Goal: Subscribe to service/newsletter

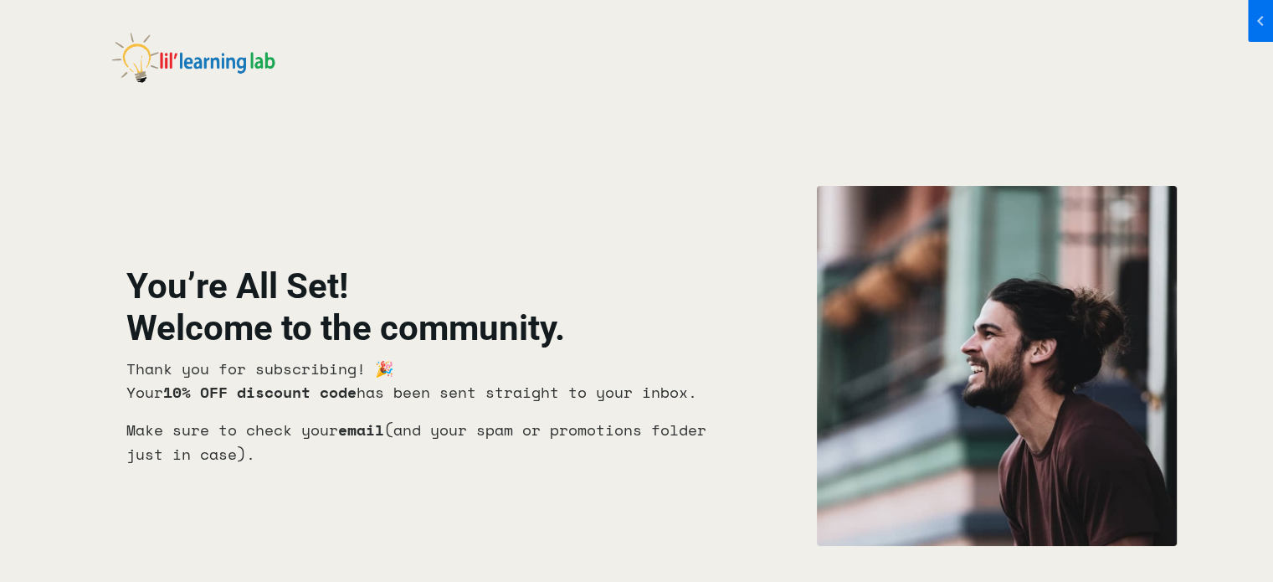
drag, startPoint x: 271, startPoint y: 456, endPoint x: 128, endPoint y: 374, distance: 165.0
click at [128, 374] on div "You’re All Set! Welcome to the community. Thank you for subscribing! 🎉 Your 10%…" at bounding box center [428, 366] width 605 height 228
copy div "Thank you for subscribing! 🎉 Your 10% OFF discount code has been sent straight …"
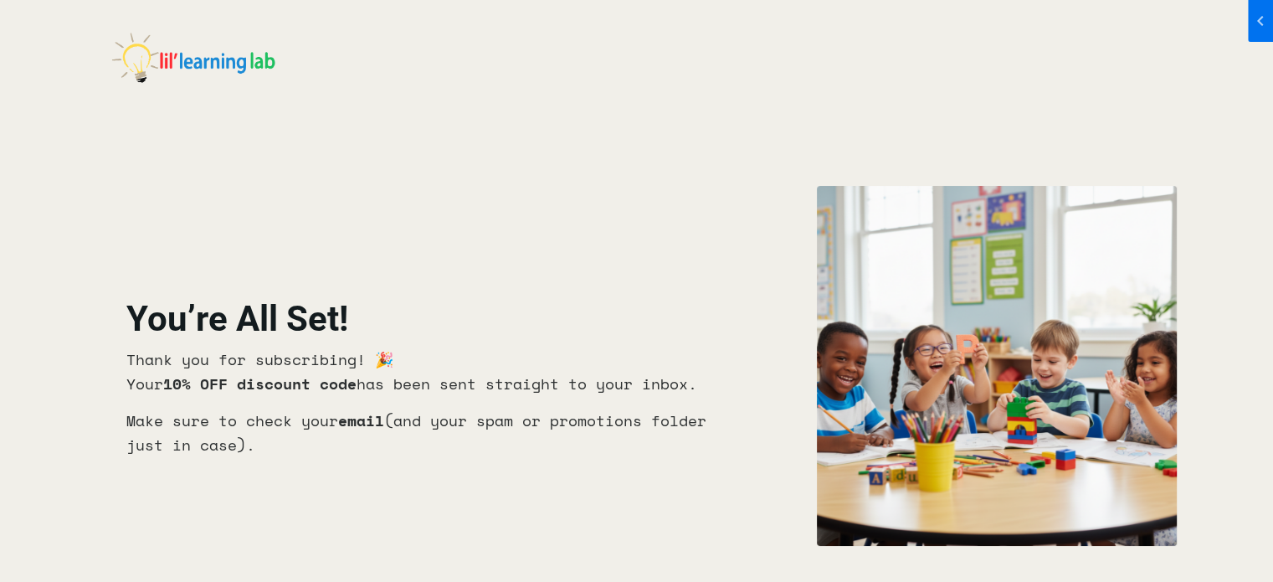
click at [157, 57] on img at bounding box center [193, 62] width 167 height 91
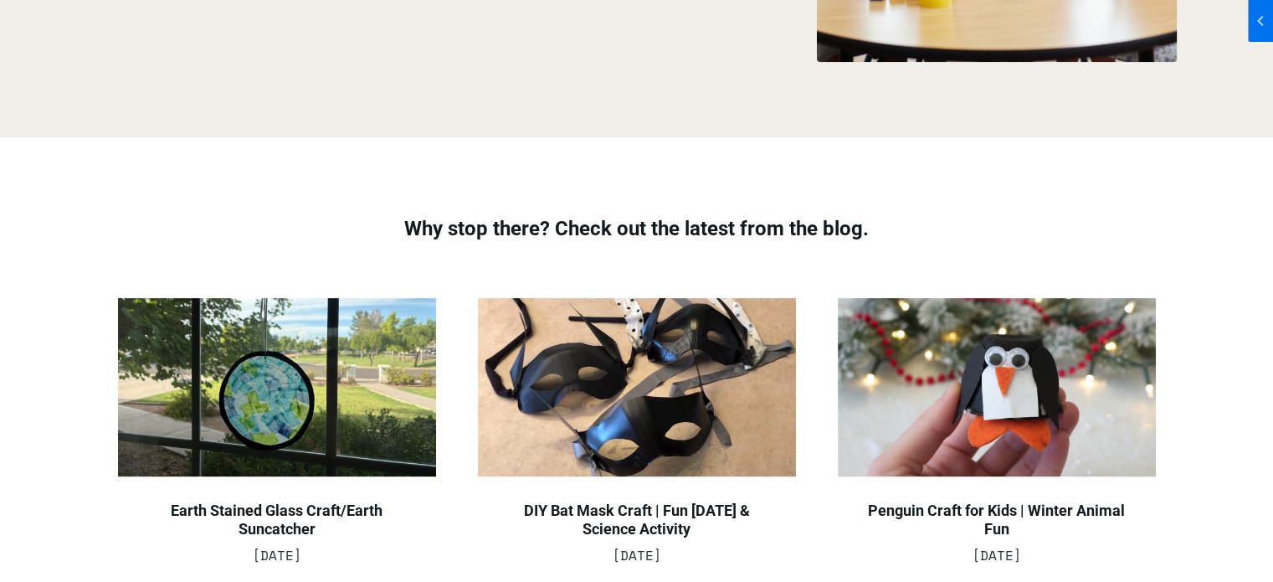
scroll to position [606, 0]
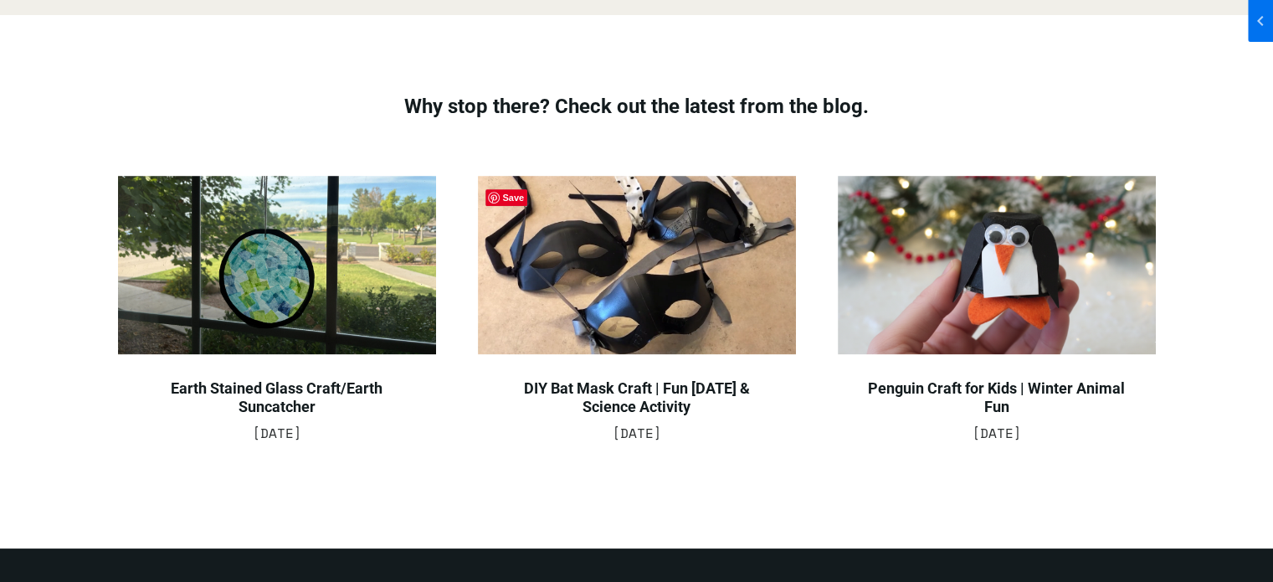
click at [677, 268] on img at bounding box center [637, 265] width 318 height 179
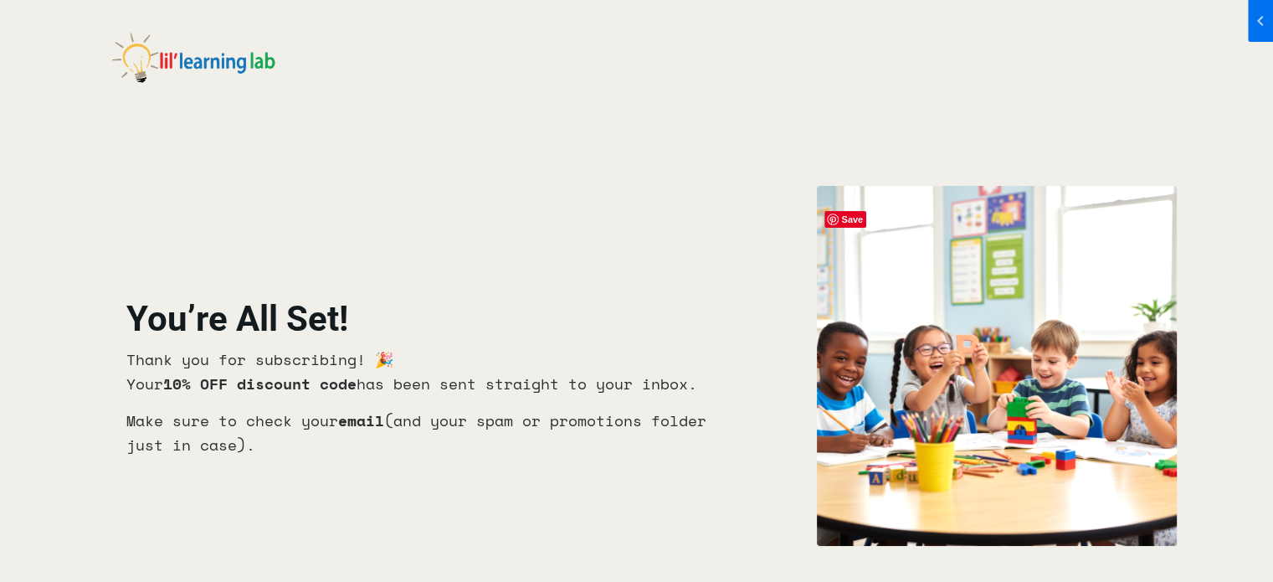
click at [1031, 300] on img at bounding box center [997, 366] width 360 height 360
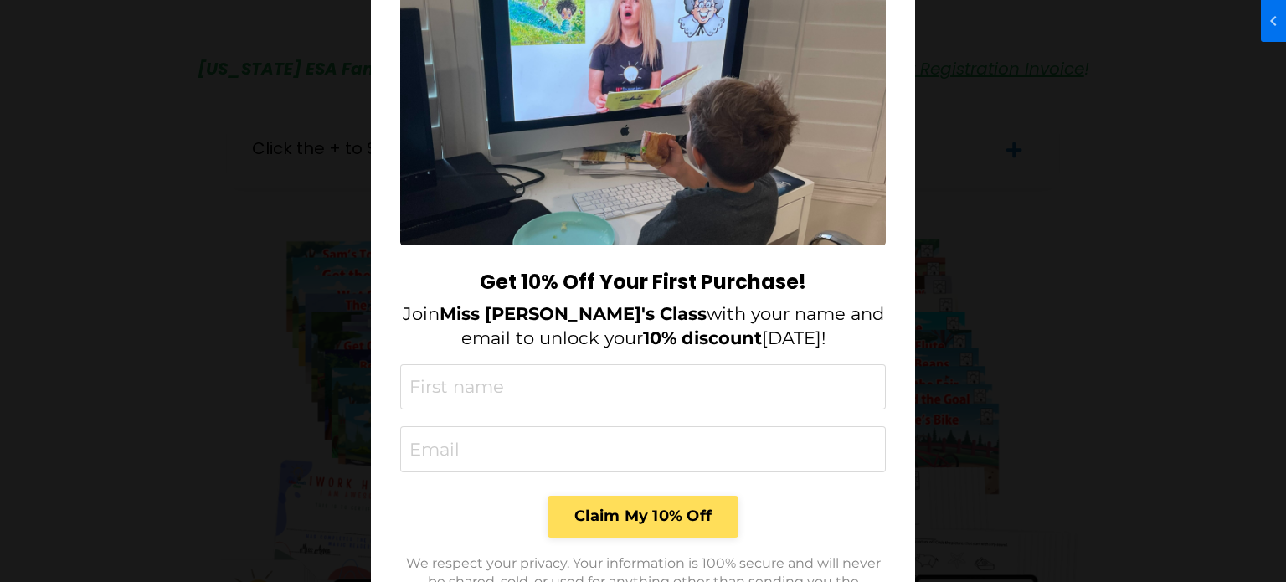
scroll to position [167, 0]
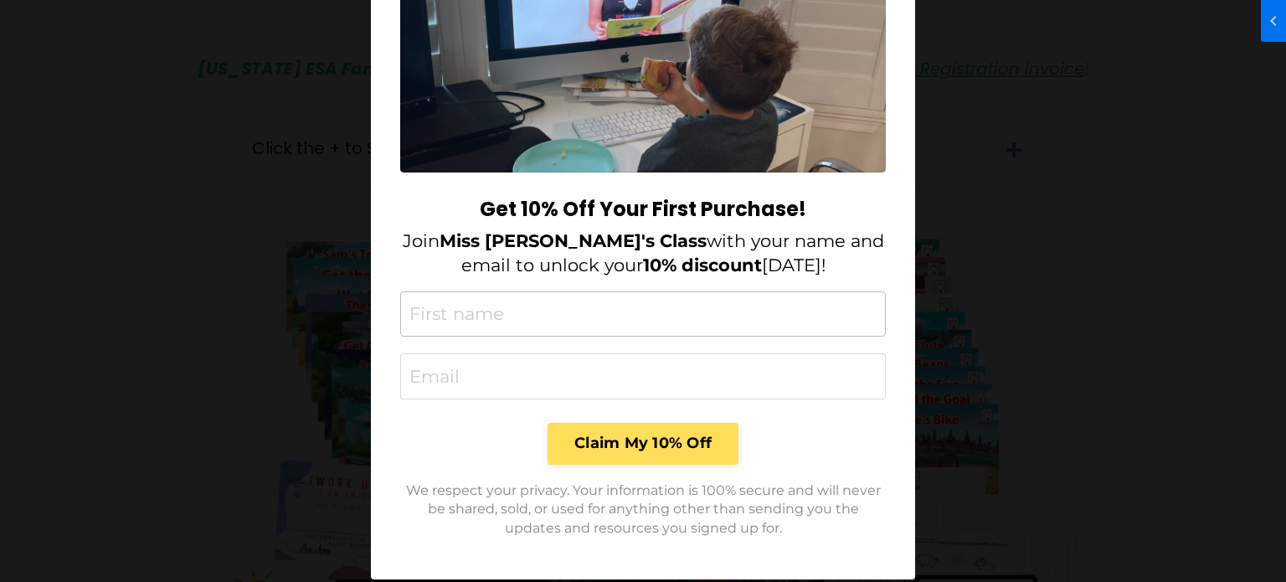
click at [455, 314] on input "text" at bounding box center [642, 314] width 485 height 46
type input "[PERSON_NAME]"
click at [423, 364] on input "email" at bounding box center [642, 376] width 485 height 46
type input "[EMAIL_ADDRESS][DOMAIN_NAME]"
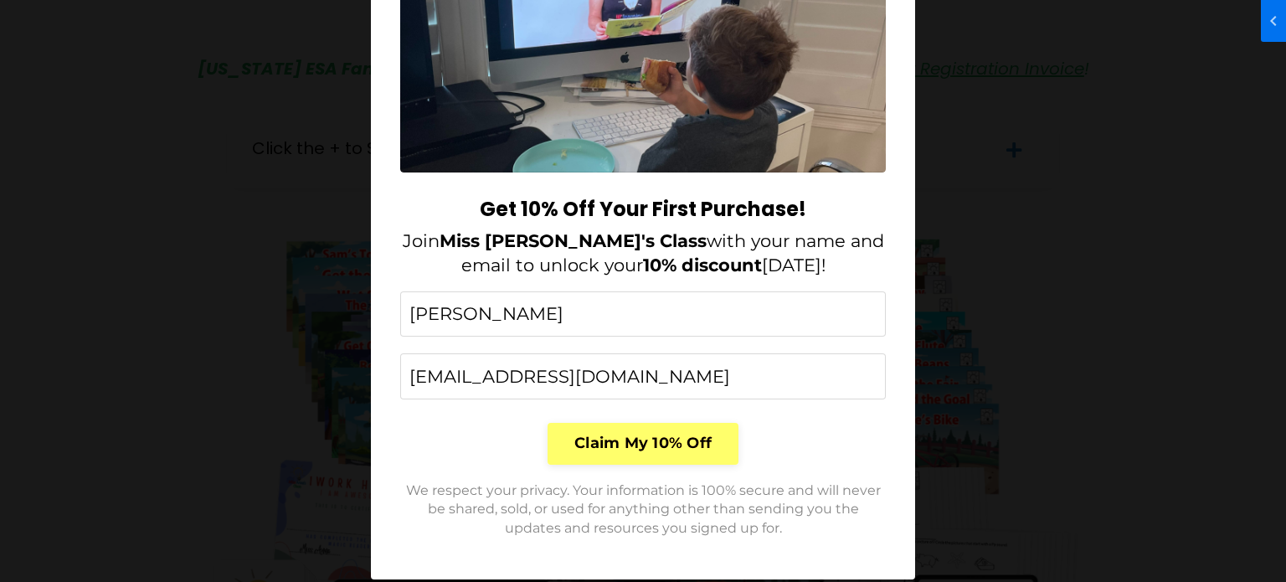
click at [611, 439] on button "Claim My 10% Off" at bounding box center [642, 444] width 191 height 42
